Goal: Task Accomplishment & Management: Manage account settings

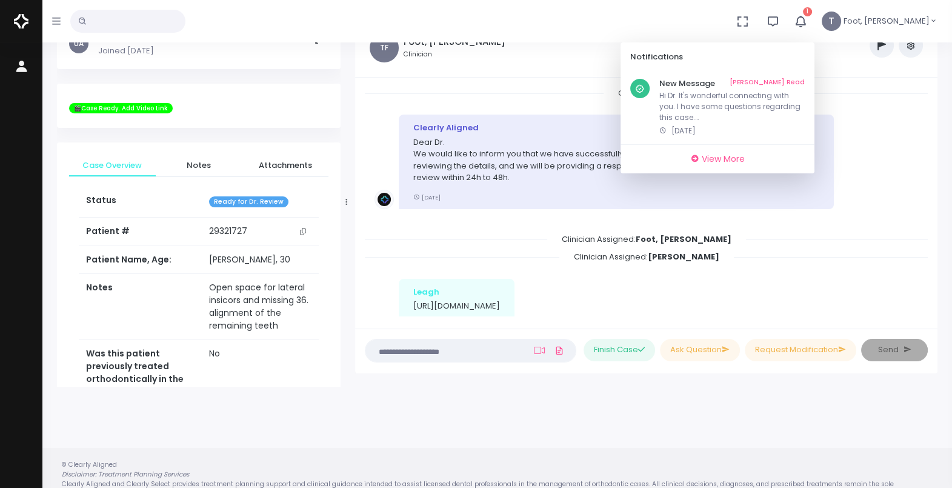
scroll to position [1692, 0]
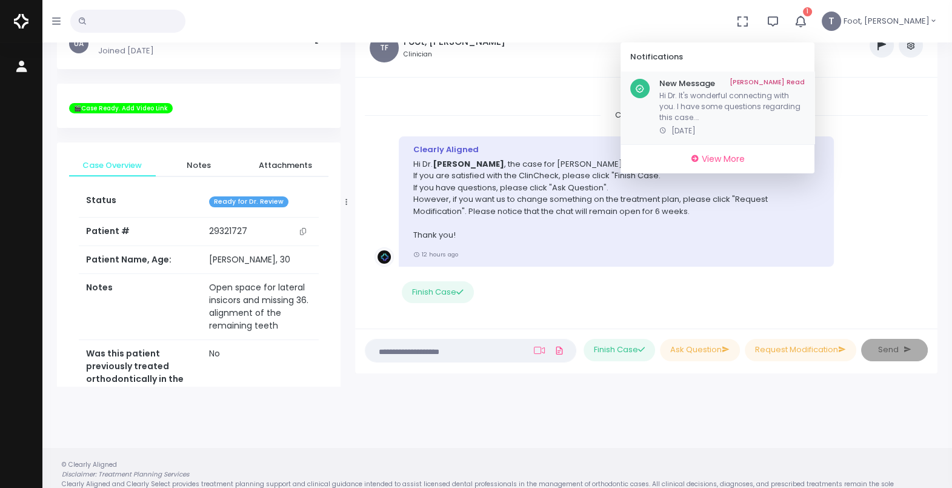
click at [805, 81] on link "[PERSON_NAME] Read" at bounding box center [766, 84] width 75 height 10
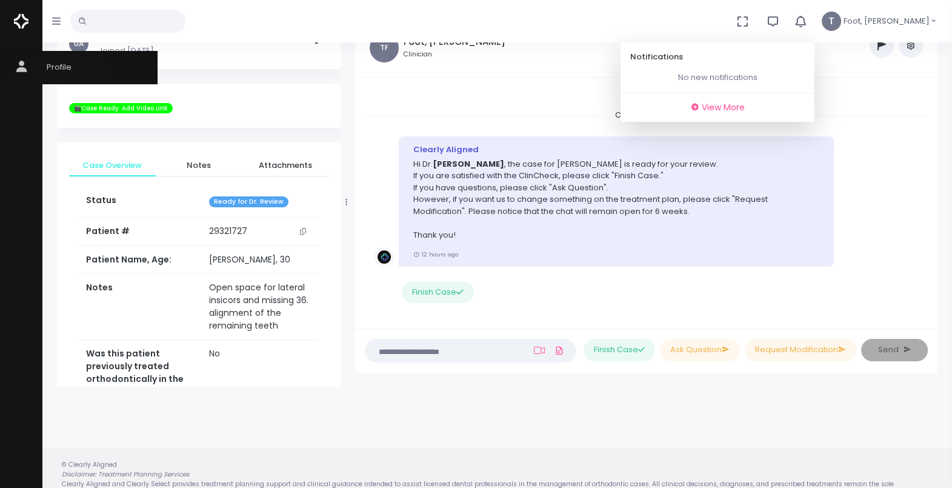
click at [61, 65] on span "Profile" at bounding box center [52, 67] width 40 height 12
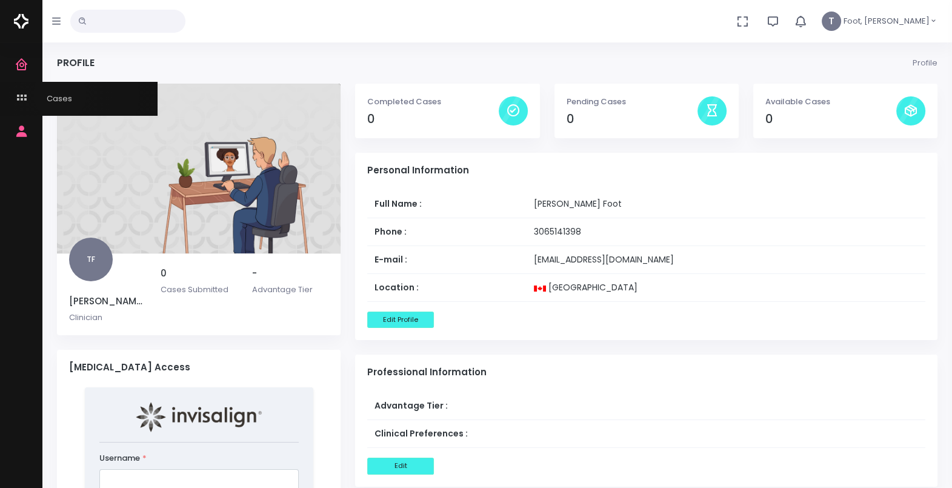
click at [60, 95] on span "Cases" at bounding box center [52, 99] width 41 height 12
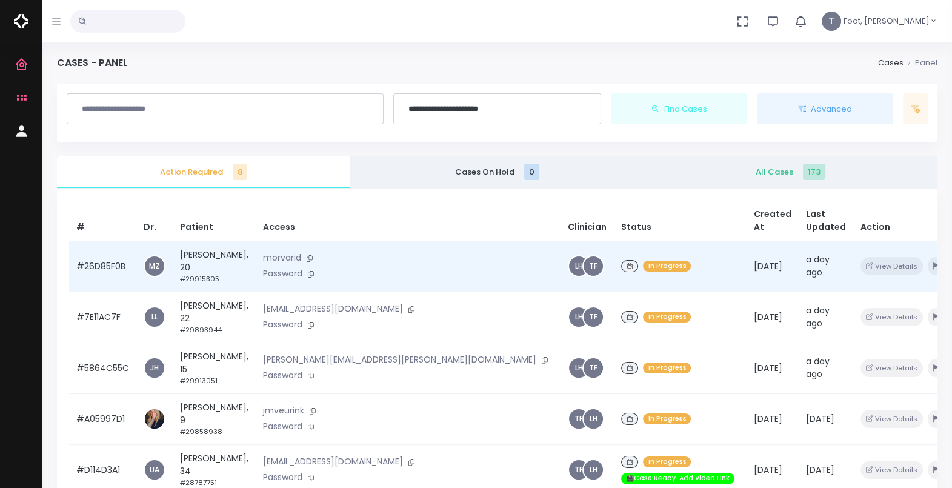
click at [213, 256] on td "[PERSON_NAME], 20 #29915305" at bounding box center [214, 266] width 83 height 51
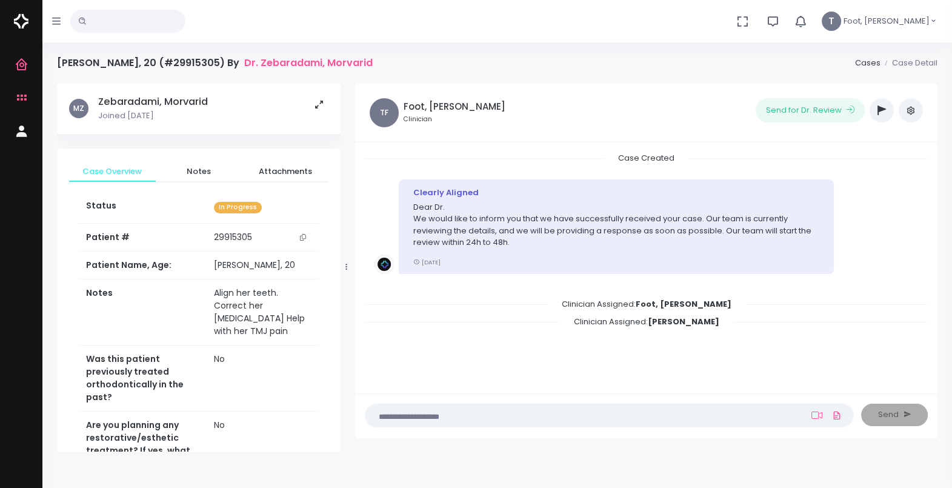
click at [305, 236] on icon "scrollable content" at bounding box center [303, 237] width 6 height 7
click at [68, 92] on link "Cases" at bounding box center [79, 98] width 158 height 33
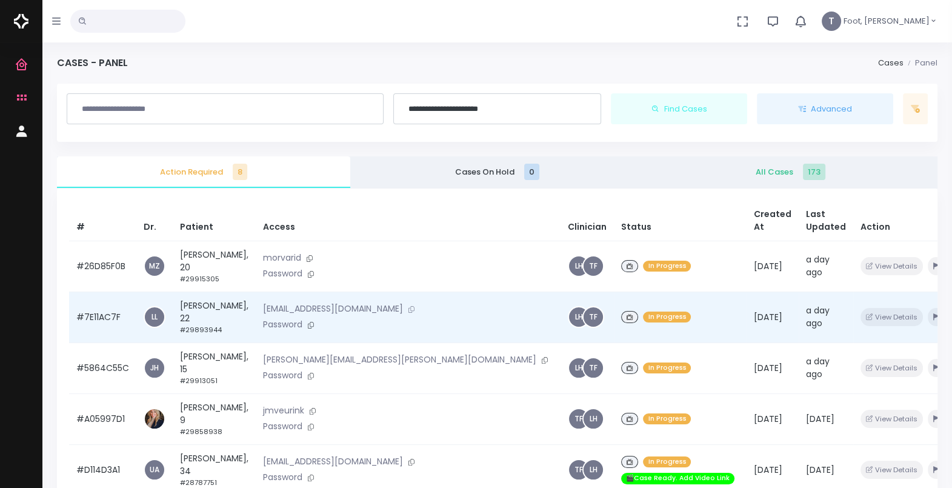
click at [405, 309] on button at bounding box center [411, 309] width 17 height 13
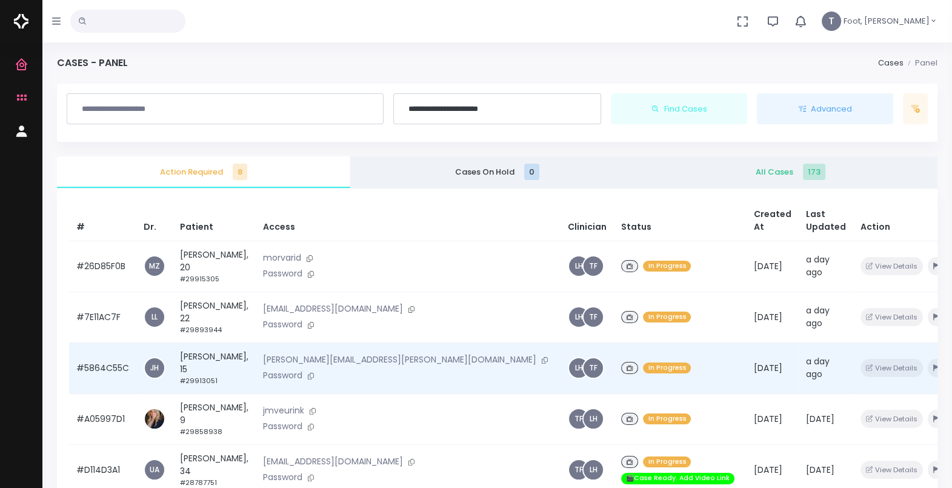
click at [215, 356] on td "[PERSON_NAME], 15 #29913051" at bounding box center [214, 367] width 83 height 51
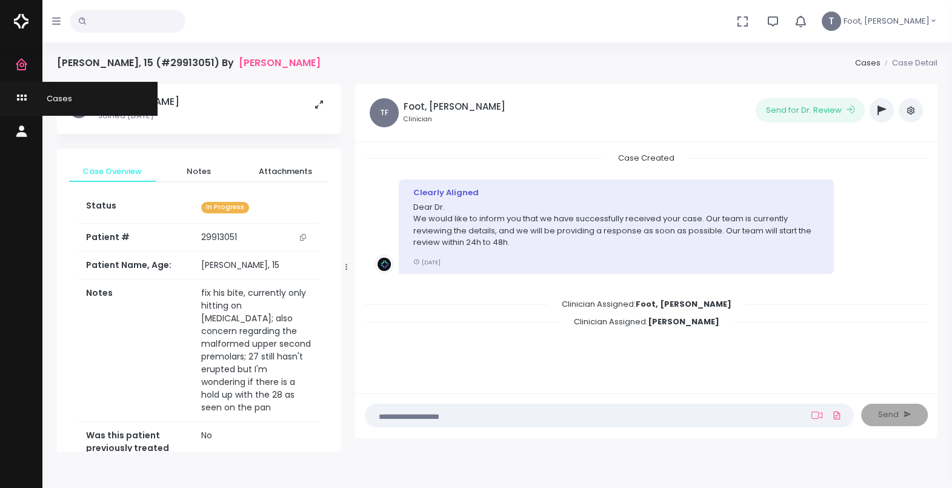
click at [41, 95] on span "Cases" at bounding box center [52, 99] width 41 height 12
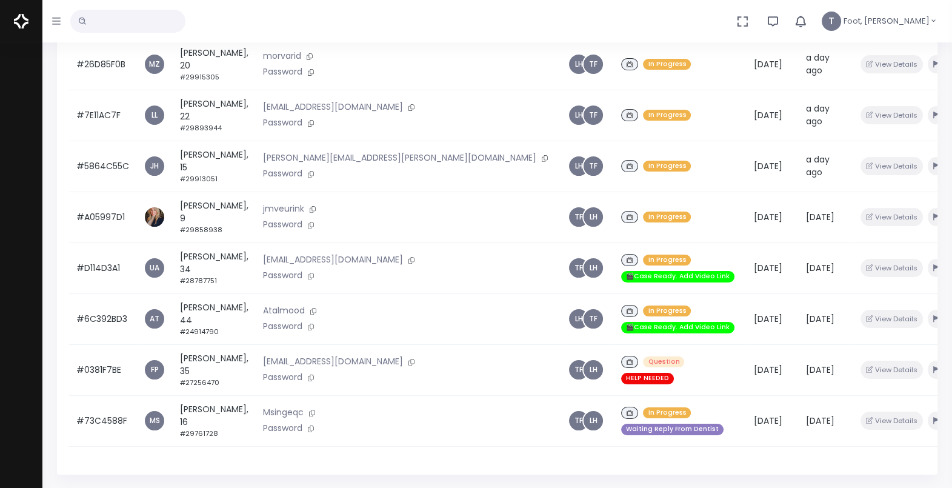
scroll to position [242, 0]
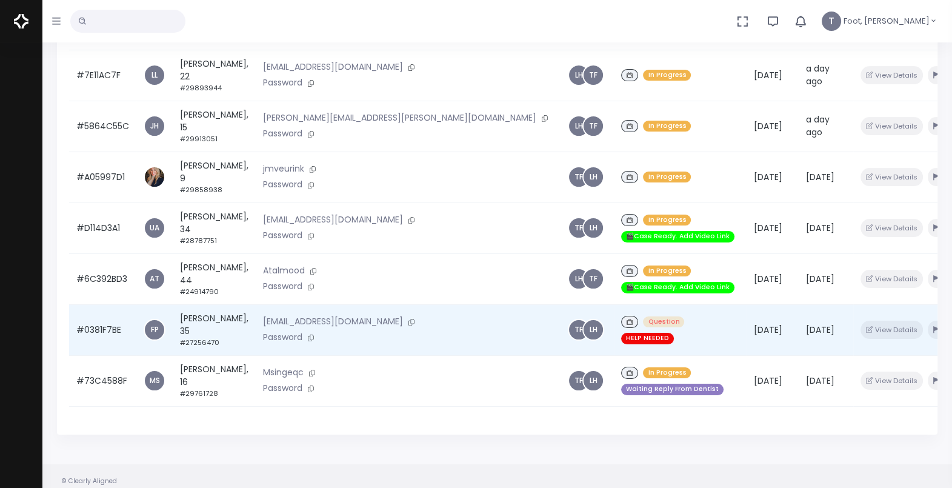
click at [200, 304] on td "[PERSON_NAME], 35 #27256470" at bounding box center [214, 329] width 83 height 51
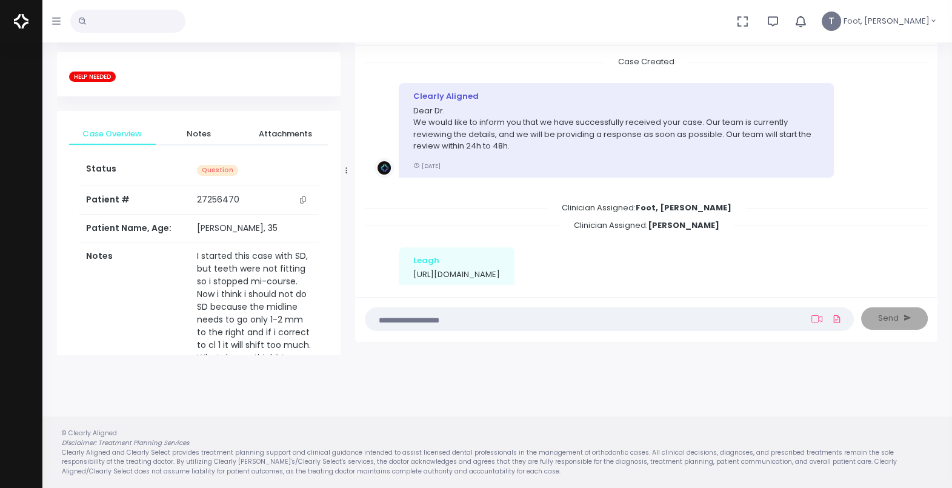
scroll to position [600, 0]
